Goal: Contribute content: Add original content to the website for others to see

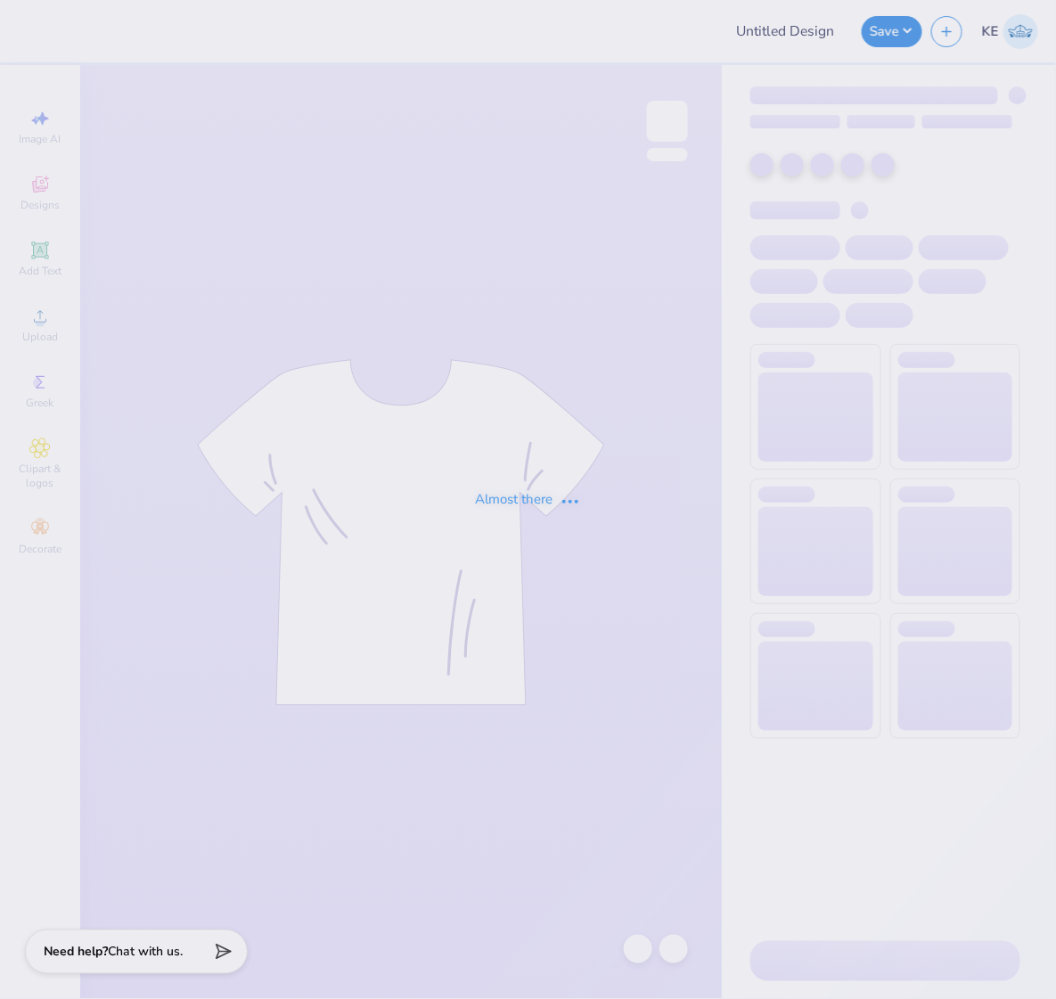
type input "[PERSON_NAME] : [PERSON_NAME][GEOGRAPHIC_DATA]"
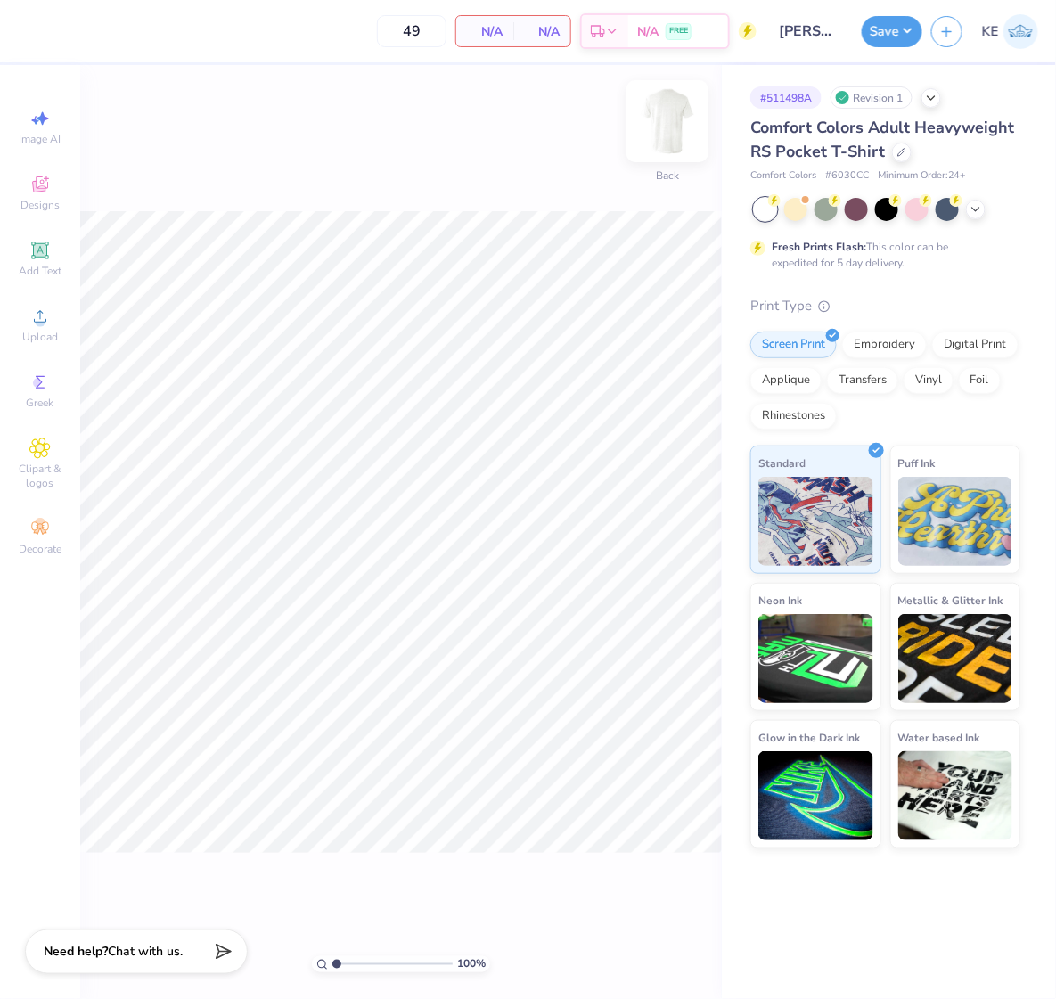
click at [678, 121] on img at bounding box center [667, 121] width 71 height 71
click at [25, 333] on span "Upload" at bounding box center [40, 337] width 36 height 14
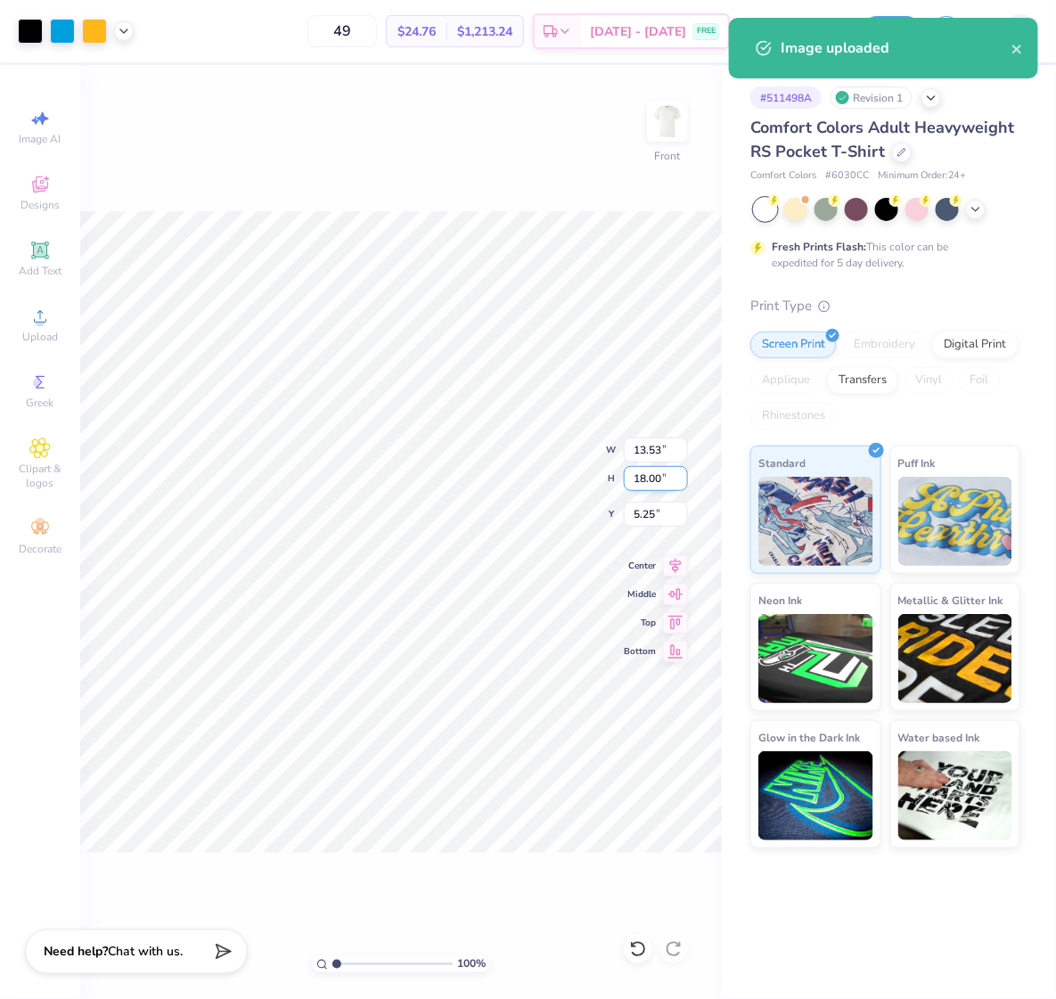
click at [649, 486] on input "18.00" at bounding box center [656, 478] width 64 height 25
type input "15"
type input "11.28"
type input "15.00"
click at [659, 519] on input "6.75" at bounding box center [656, 514] width 64 height 25
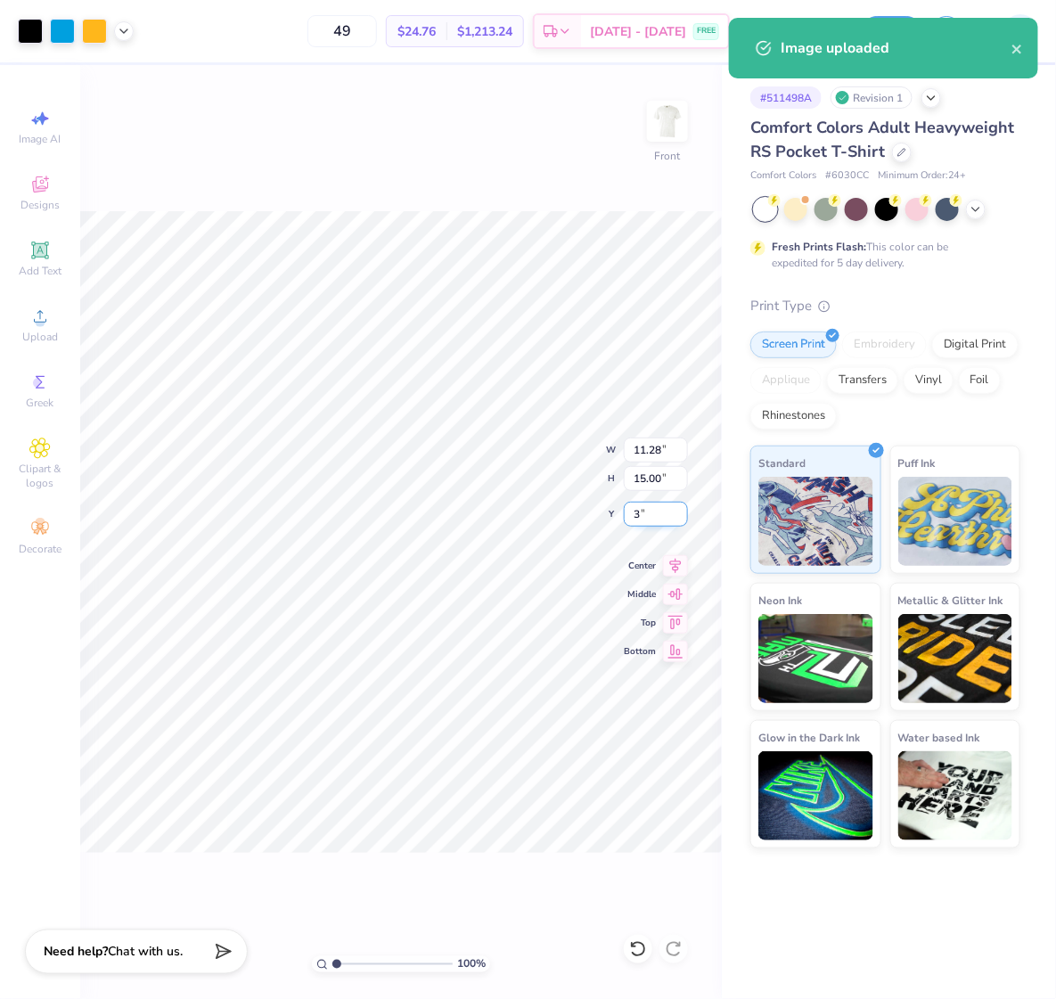
type input "3.00"
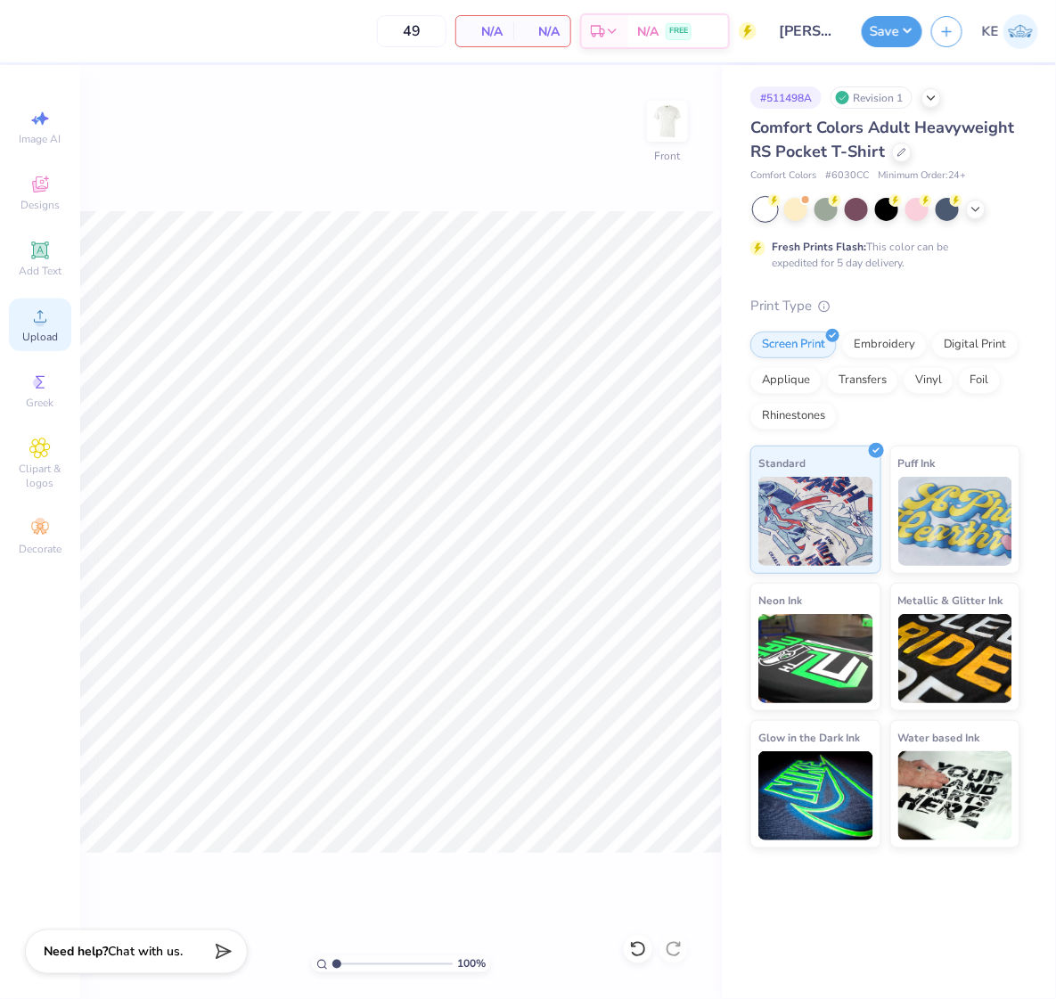
click at [56, 327] on div "Upload" at bounding box center [40, 324] width 62 height 53
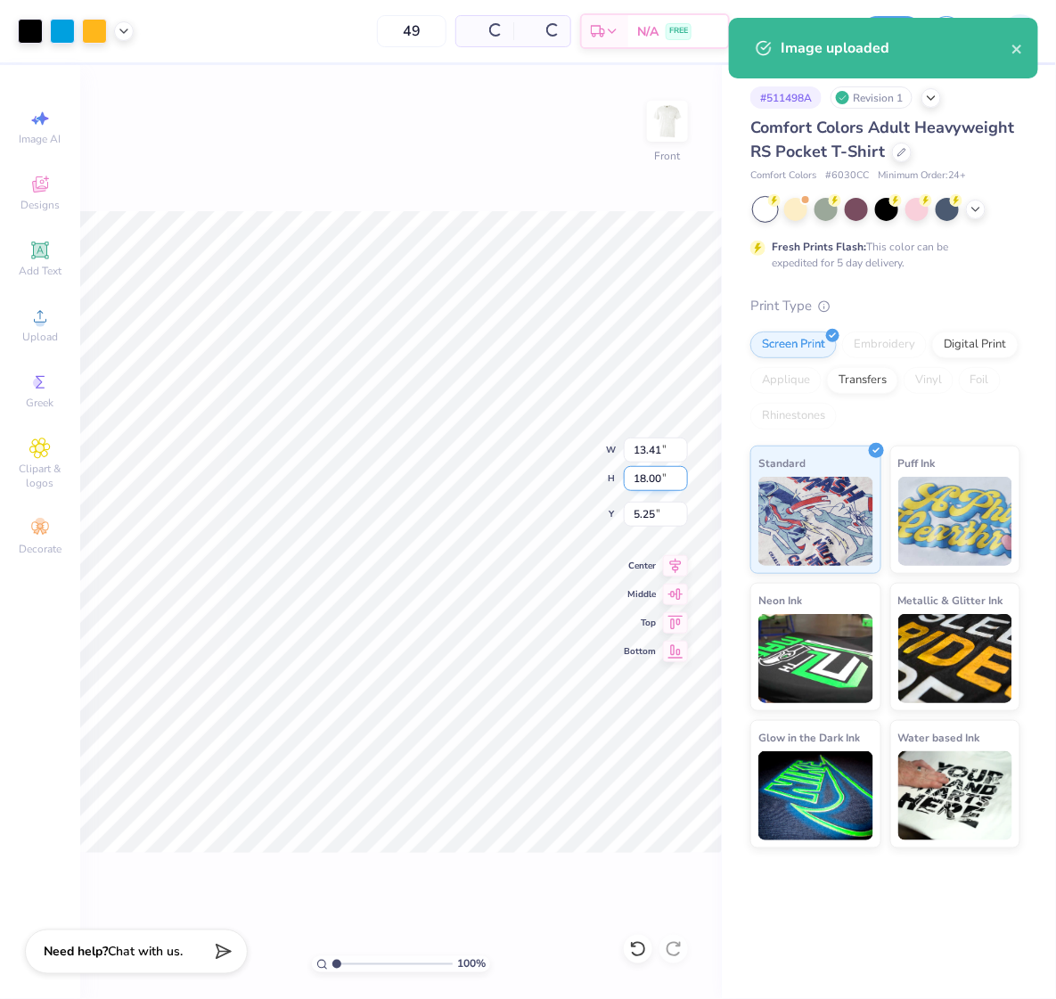
click at [631, 477] on input "18.00" at bounding box center [656, 478] width 64 height 25
type input "15"
type input "11.18"
type input "15.00"
click at [651, 511] on input "6.75" at bounding box center [656, 514] width 64 height 25
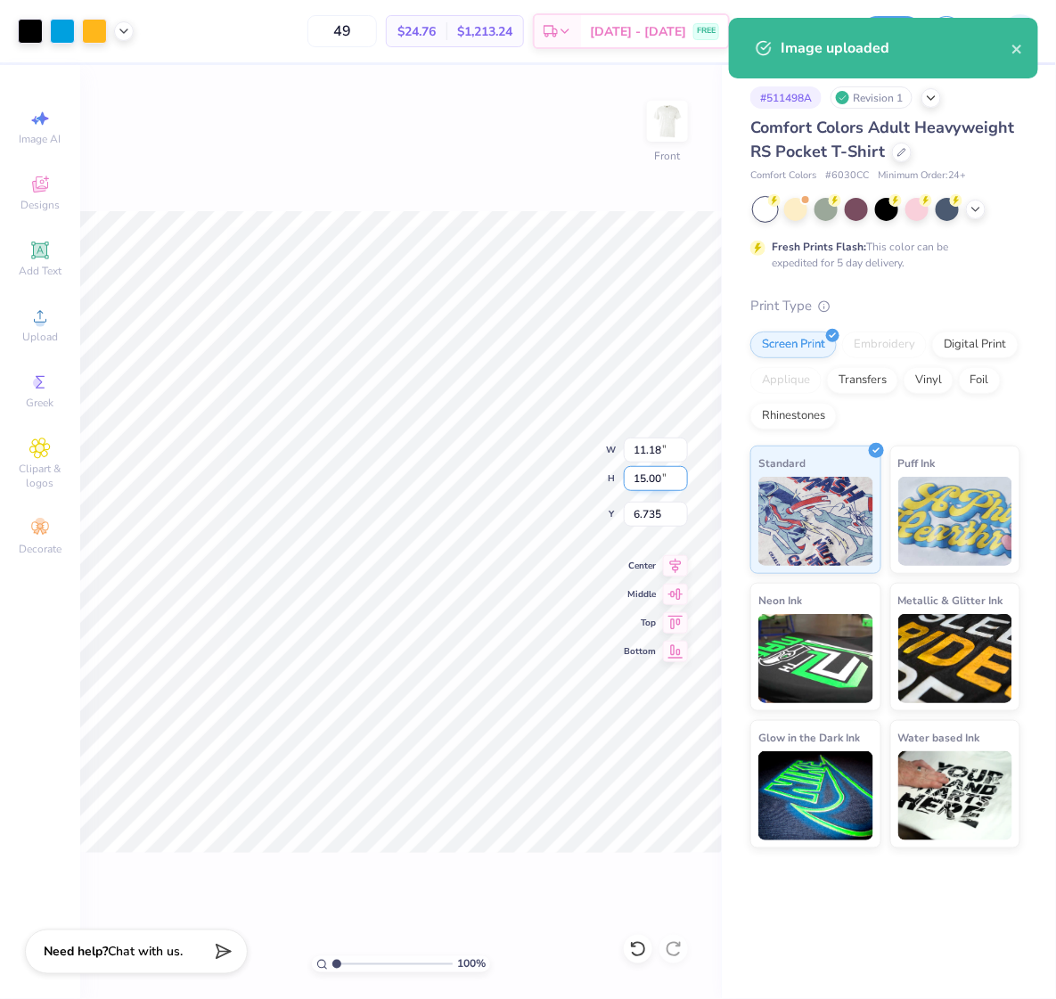
type input "6.74"
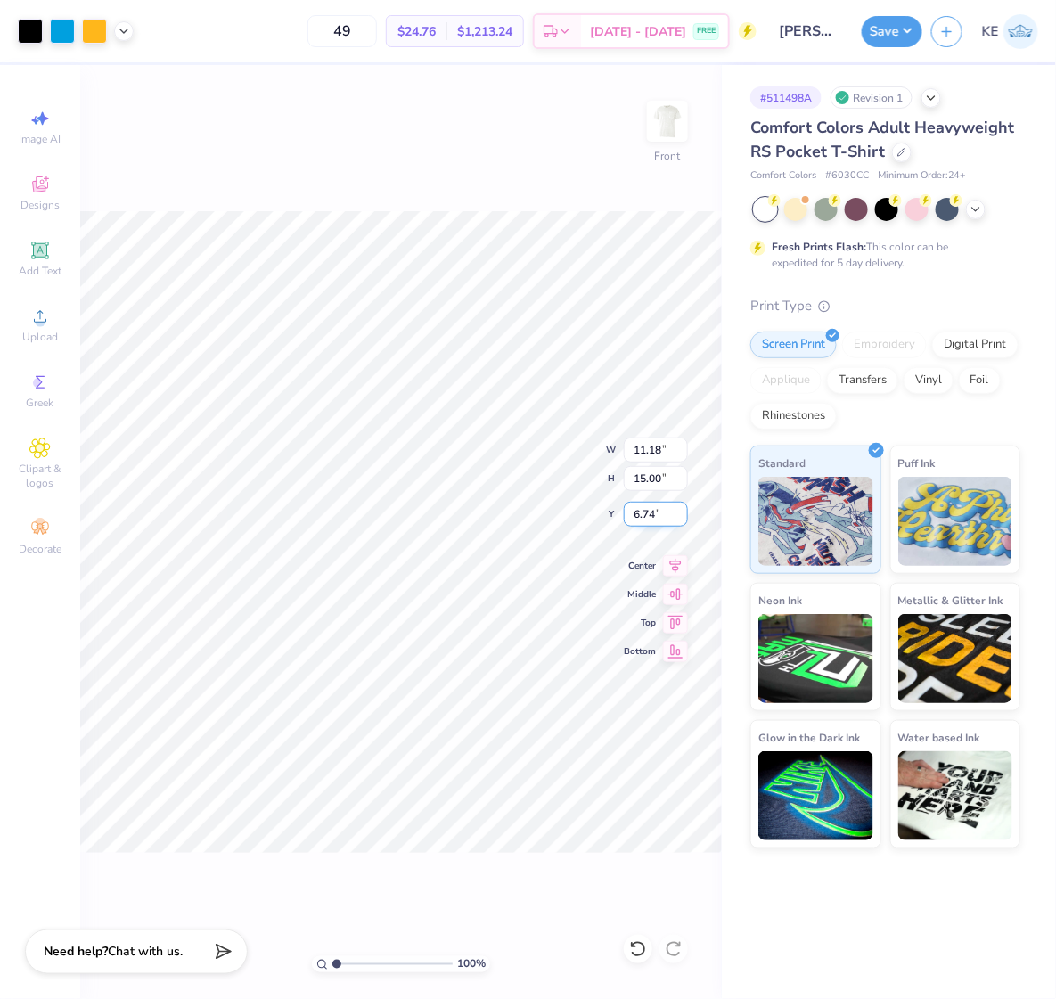
click at [627, 505] on input "6.74" at bounding box center [656, 514] width 64 height 25
type input "3.00"
click at [660, 121] on img at bounding box center [667, 121] width 71 height 71
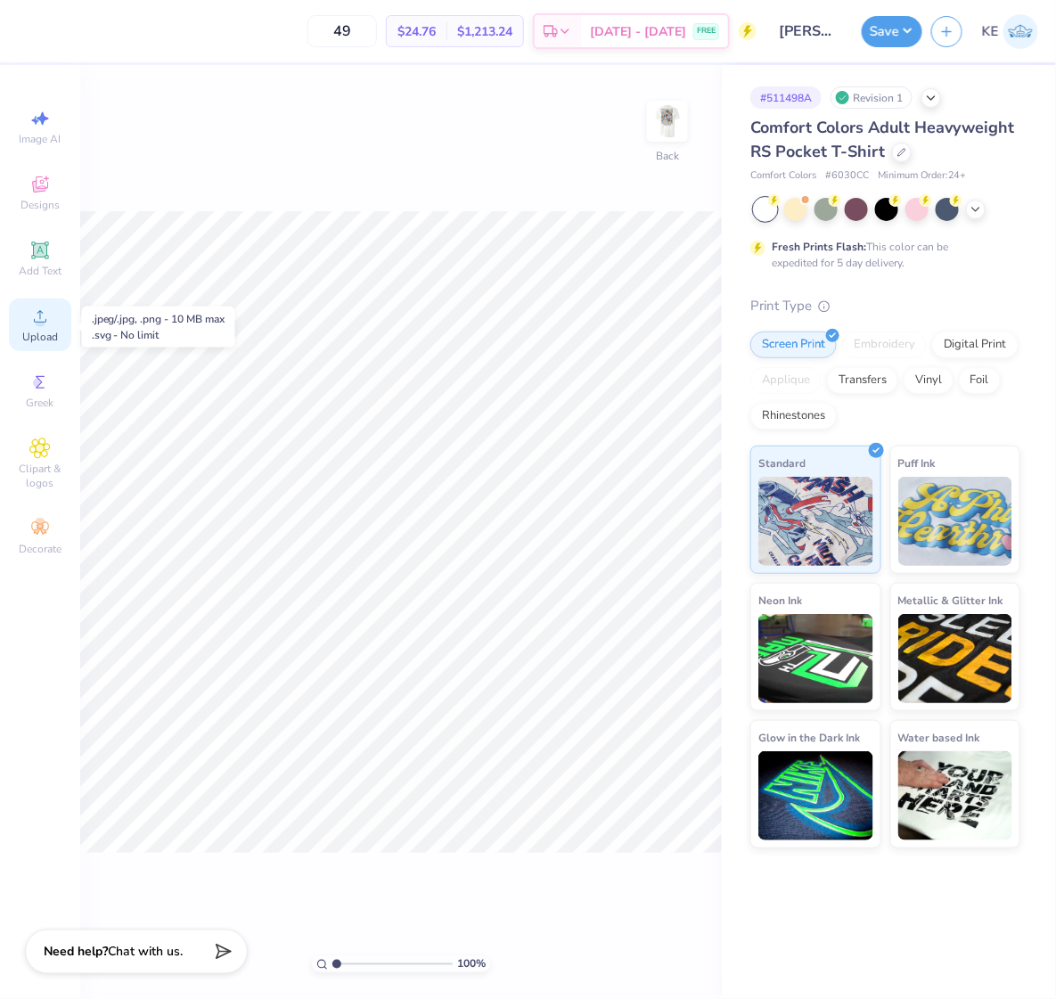
click at [45, 339] on span "Upload" at bounding box center [40, 337] width 36 height 14
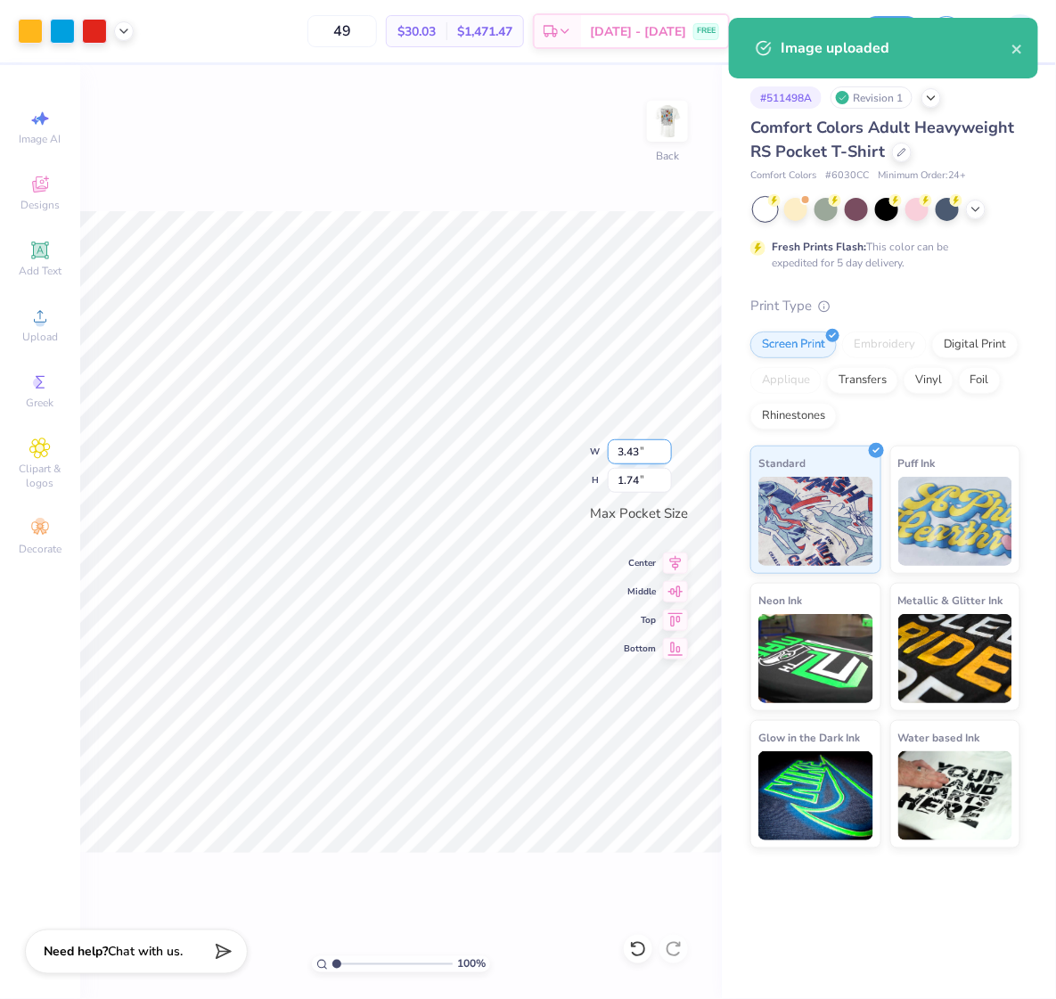
click at [629, 449] on input "3.43" at bounding box center [640, 451] width 64 height 25
type input "3.50"
type input "1.78"
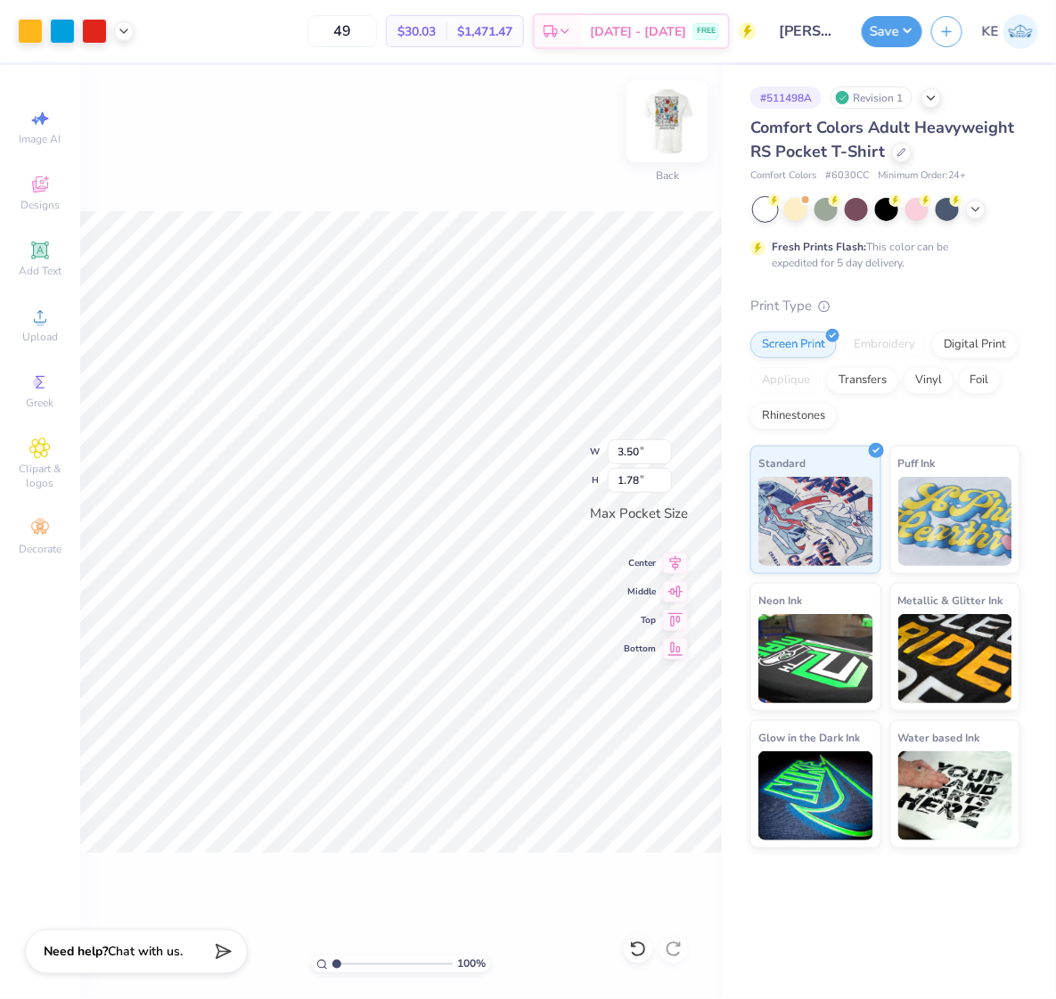
click at [679, 125] on img at bounding box center [667, 121] width 71 height 71
click at [903, 37] on button "Save" at bounding box center [892, 28] width 61 height 31
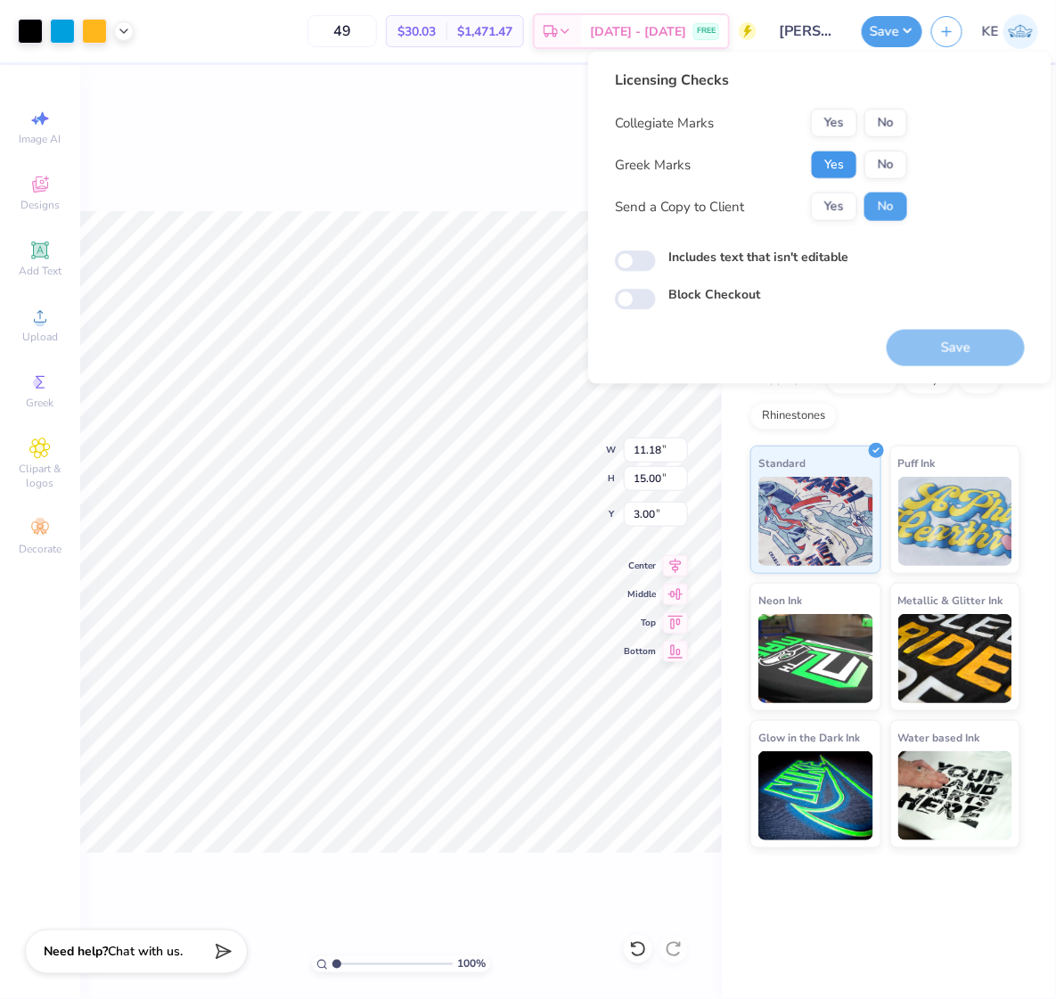
click at [833, 153] on button "Yes" at bounding box center [834, 165] width 46 height 29
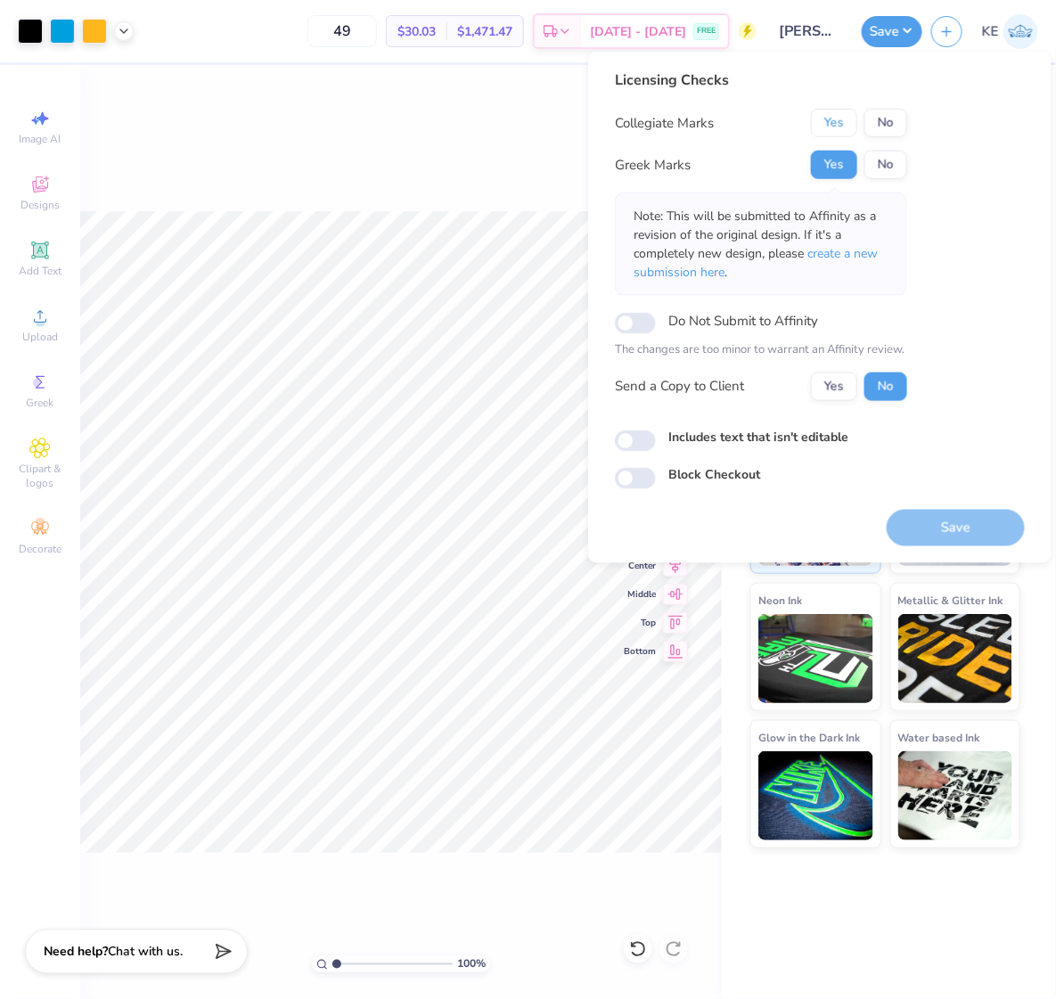
click at [833, 120] on button "Yes" at bounding box center [834, 123] width 46 height 29
click at [959, 519] on button "Save" at bounding box center [956, 527] width 138 height 37
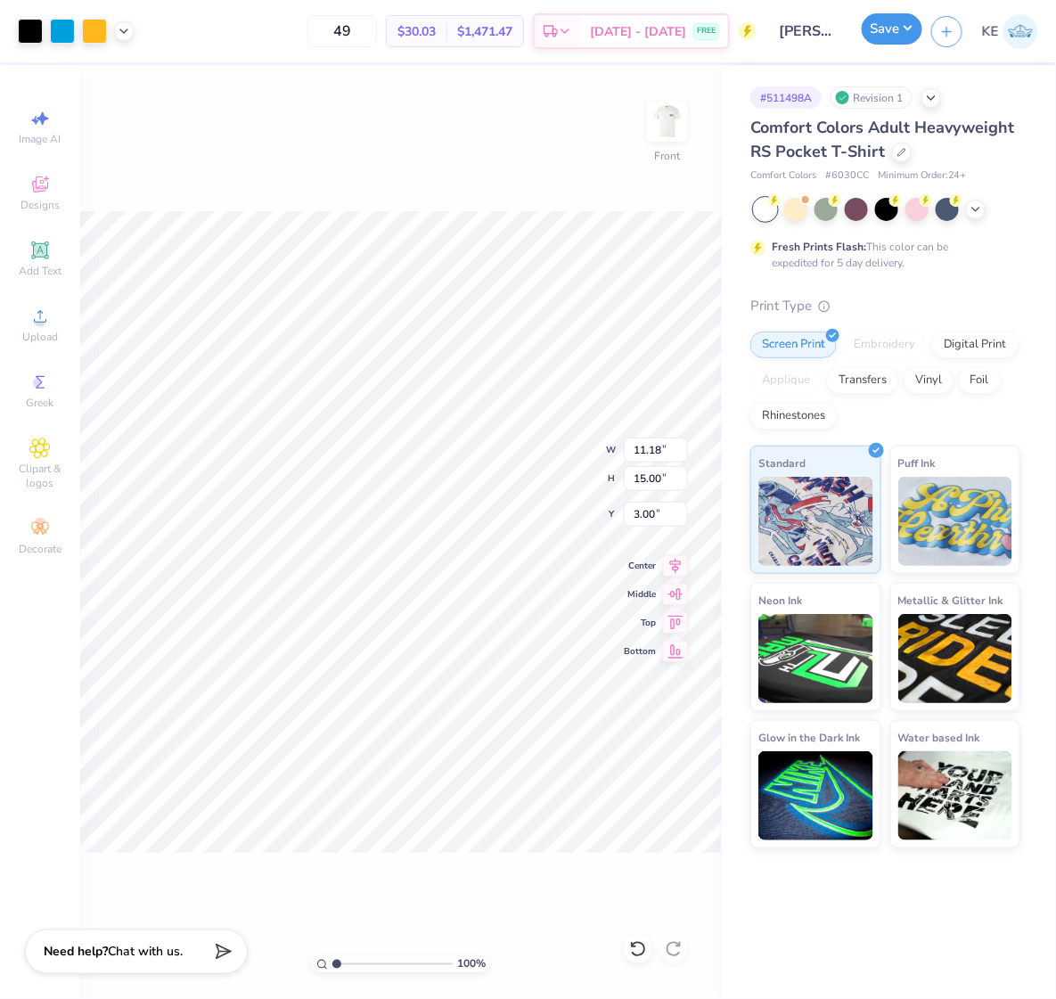
click at [902, 32] on button "Save" at bounding box center [892, 28] width 61 height 31
